Goal: Book appointment/travel/reservation

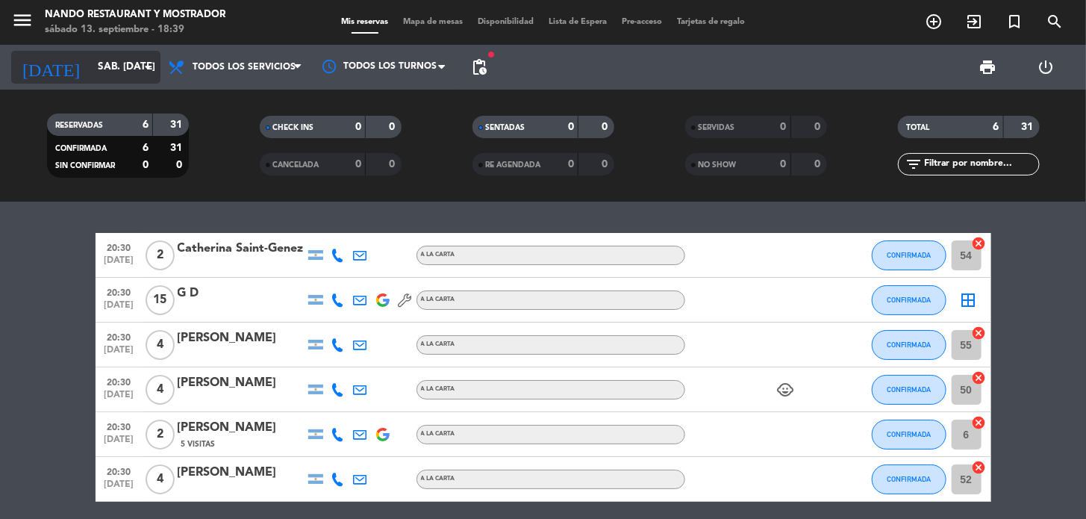
click at [93, 64] on input "sáb. [DATE]" at bounding box center [156, 67] width 132 height 27
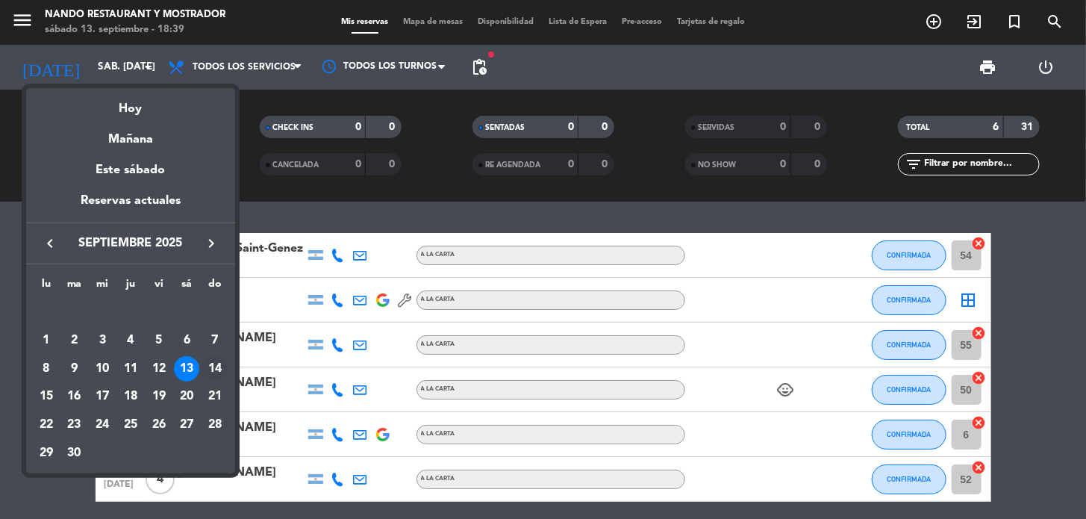
click at [217, 370] on div "14" at bounding box center [214, 368] width 25 height 25
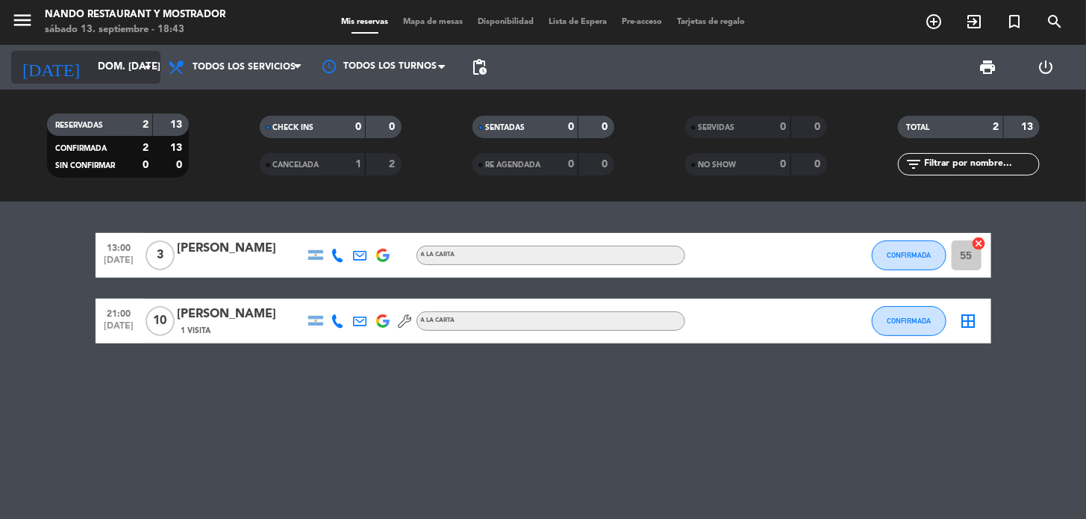
click at [96, 65] on input "dom. [DATE]" at bounding box center [156, 67] width 132 height 27
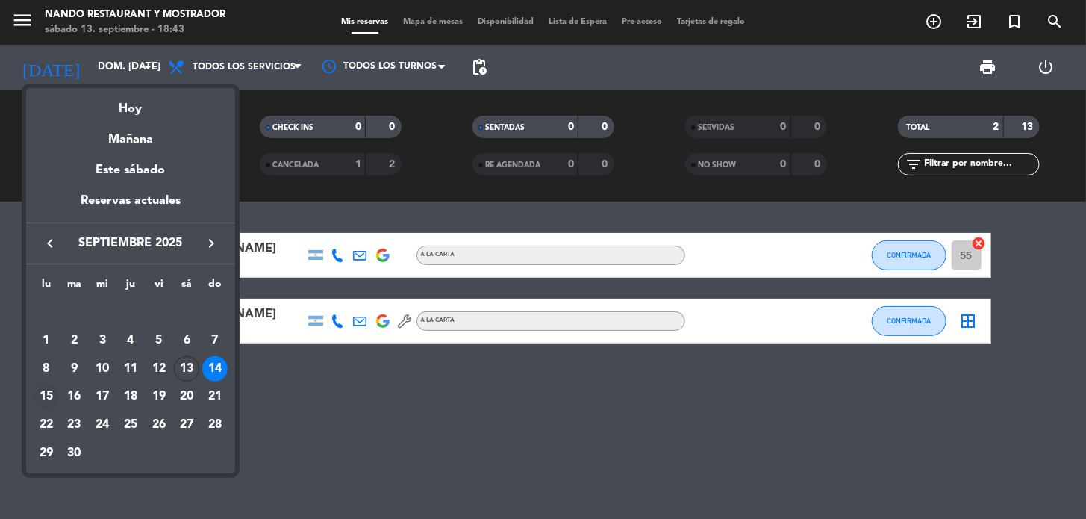
click at [40, 395] on div "15" at bounding box center [46, 396] width 25 height 25
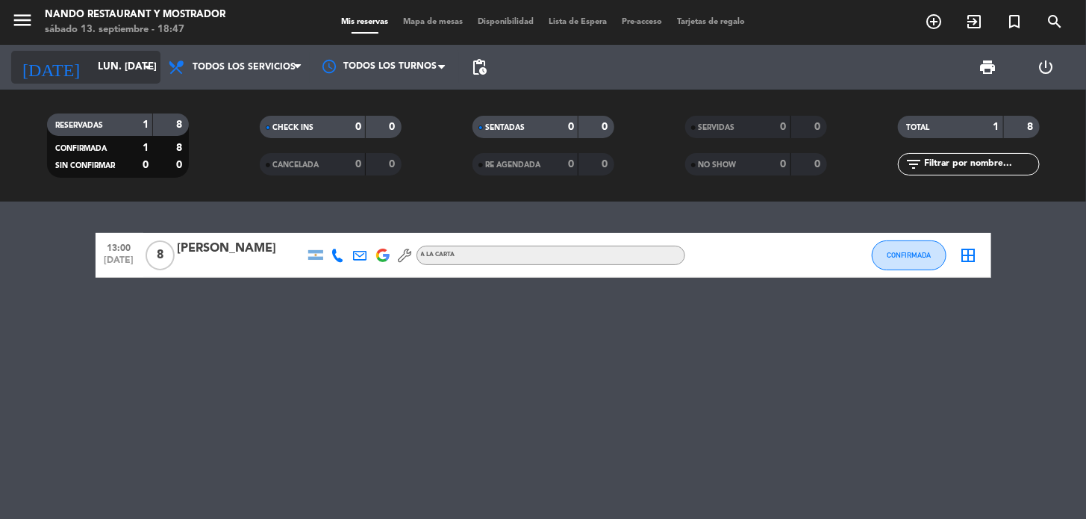
click at [135, 64] on input "lun. [DATE]" at bounding box center [156, 67] width 132 height 27
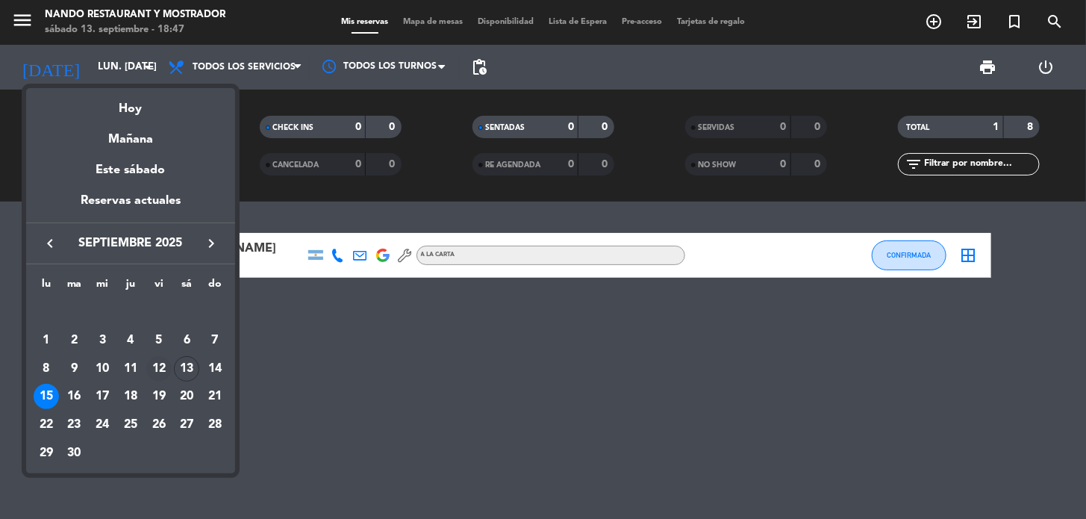
click at [155, 365] on div "12" at bounding box center [158, 368] width 25 height 25
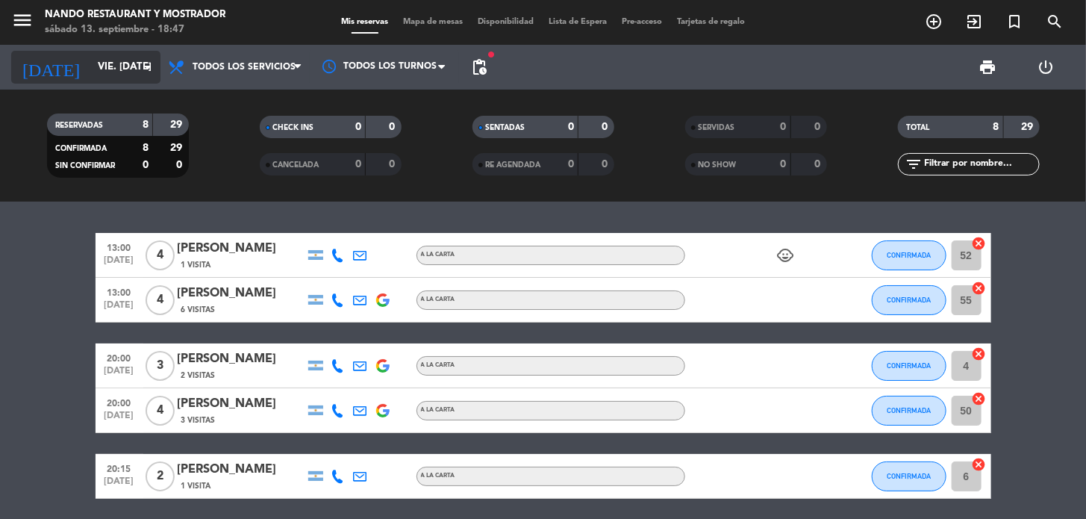
click at [102, 57] on input "vie. [DATE]" at bounding box center [156, 67] width 132 height 27
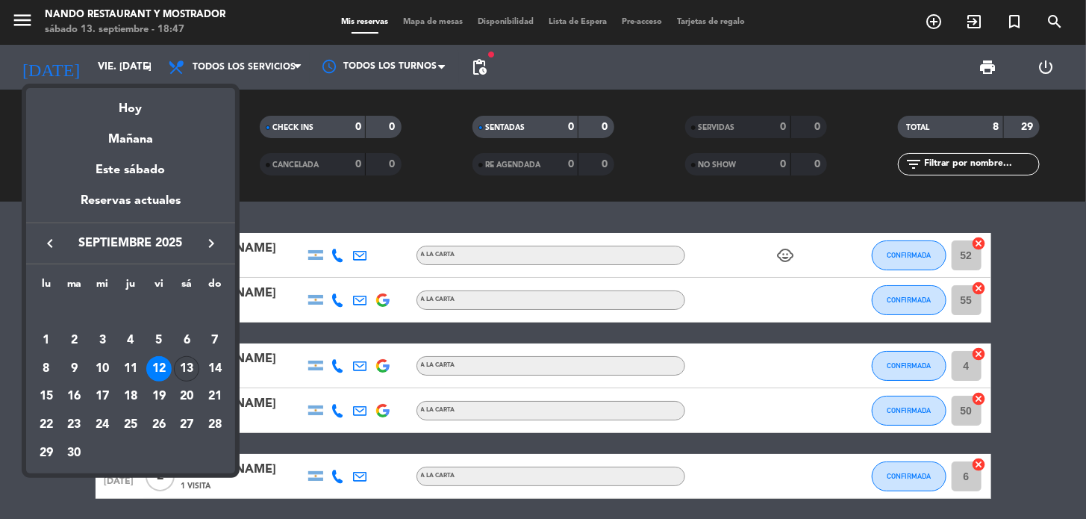
click at [184, 364] on div "13" at bounding box center [186, 368] width 25 height 25
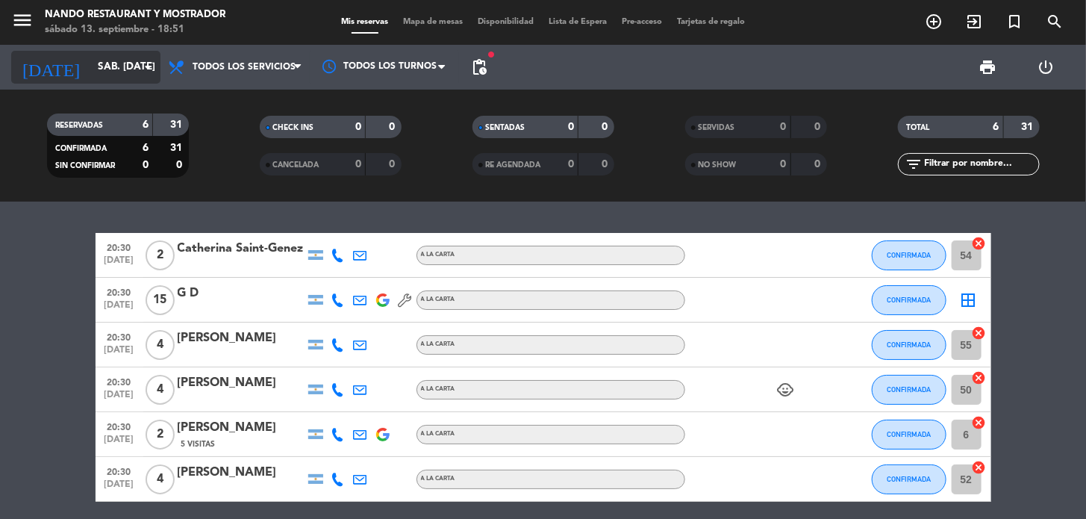
click at [127, 77] on input "sáb. [DATE]" at bounding box center [156, 67] width 132 height 27
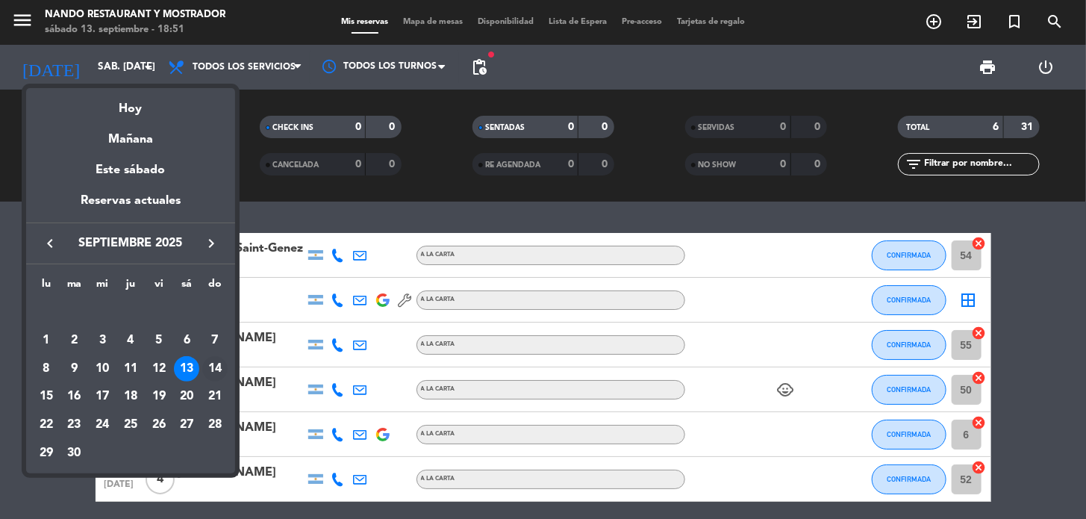
click at [213, 370] on div "14" at bounding box center [214, 368] width 25 height 25
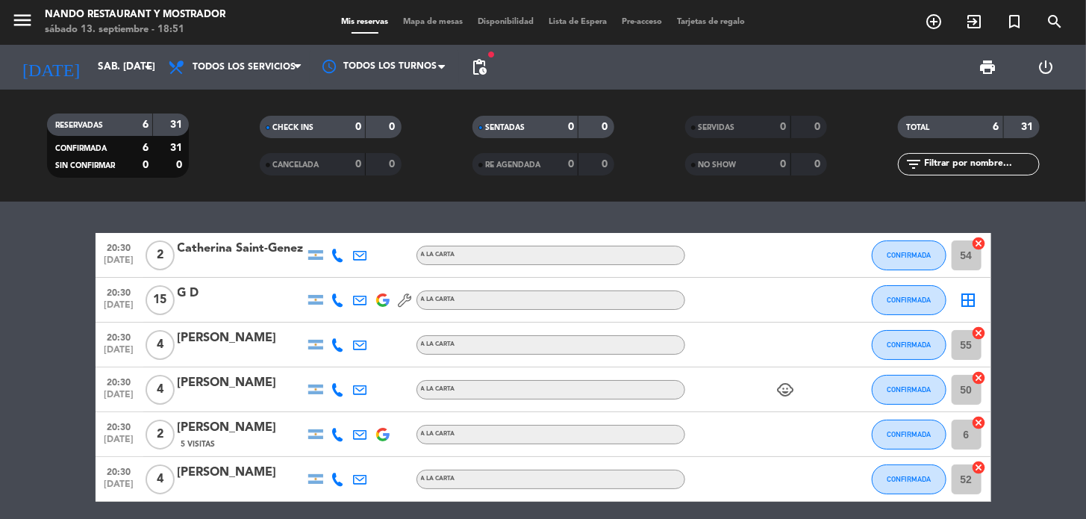
type input "dom. [DATE]"
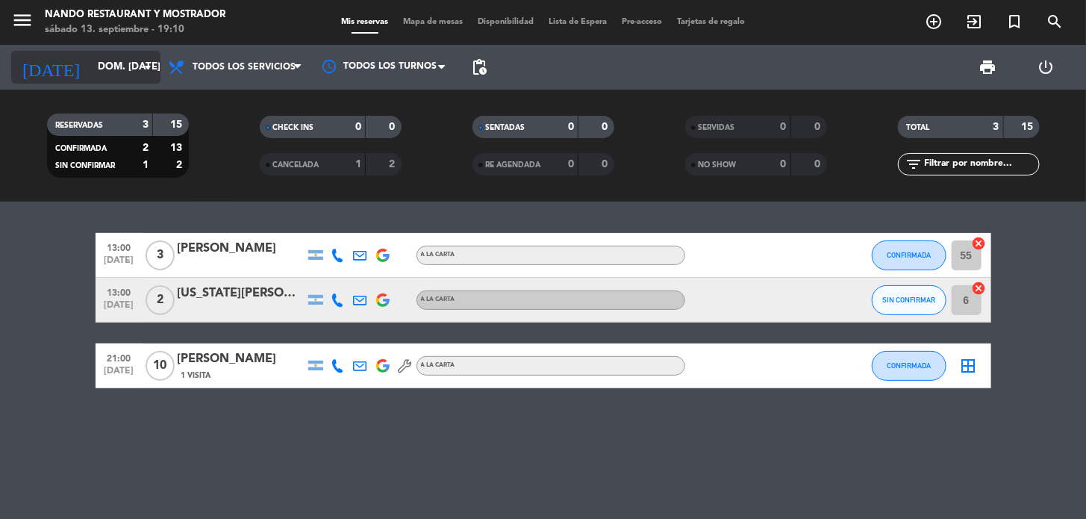
click at [110, 63] on input "dom. [DATE]" at bounding box center [156, 67] width 132 height 27
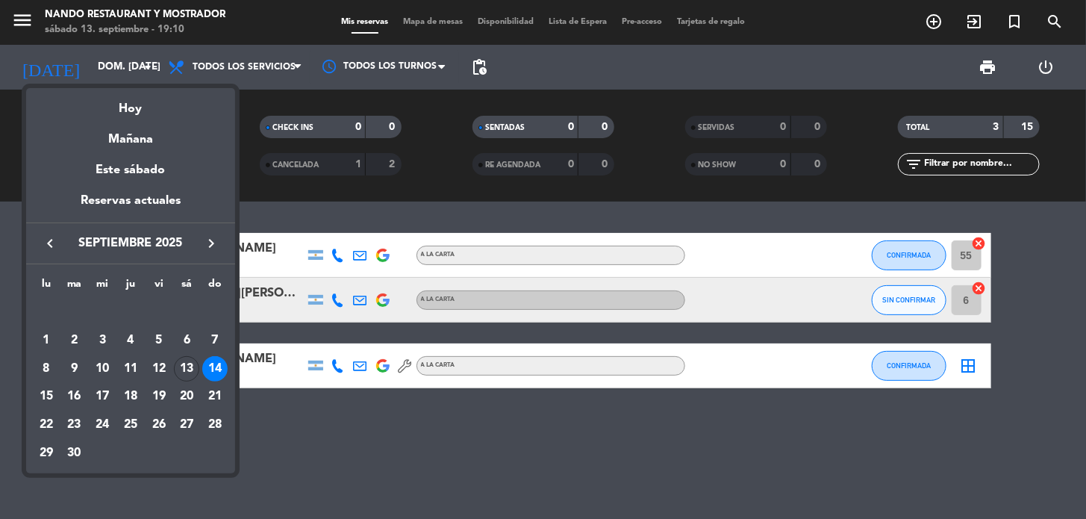
click at [211, 371] on div "14" at bounding box center [214, 368] width 25 height 25
